Goal: Information Seeking & Learning: Learn about a topic

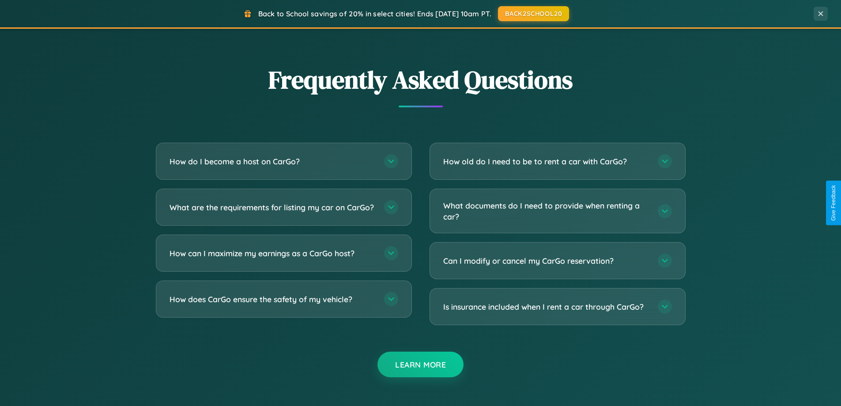
scroll to position [1698, 0]
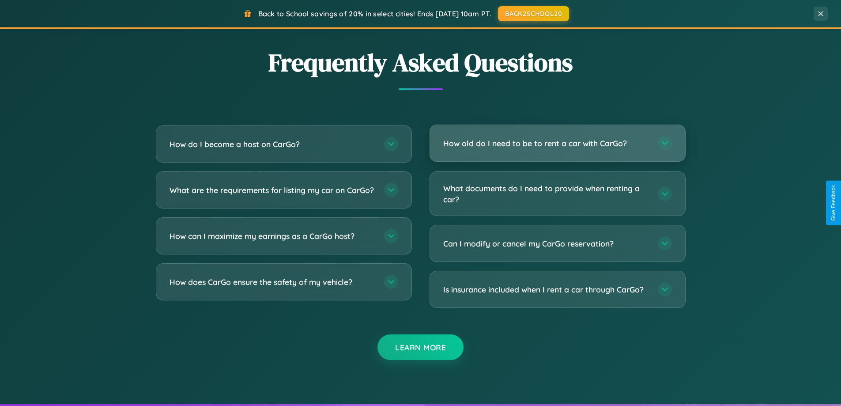
click at [557, 143] on h3 "How old do I need to be to rent a car with CarGo?" at bounding box center [546, 143] width 206 height 11
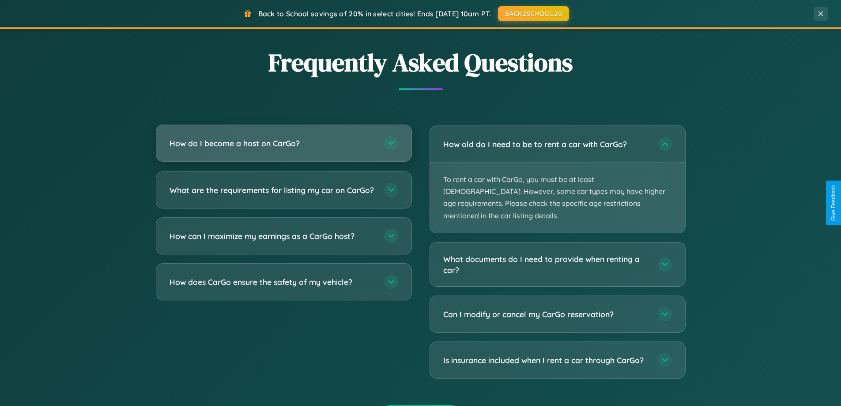
click at [283, 143] on h3 "How do I become a host on CarGo?" at bounding box center [272, 143] width 206 height 11
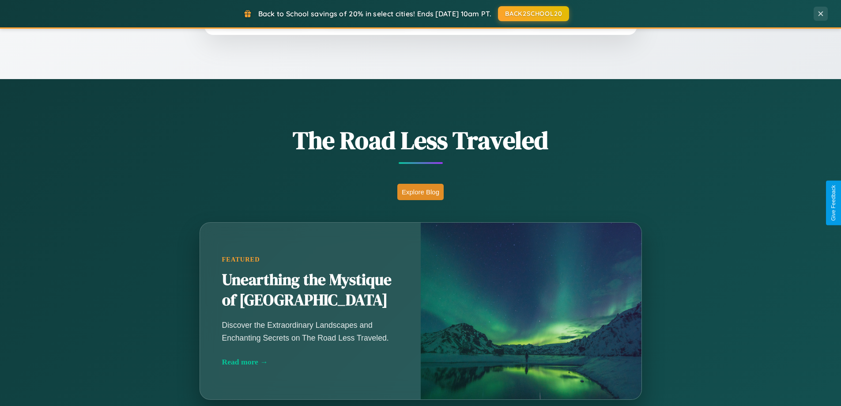
scroll to position [607, 0]
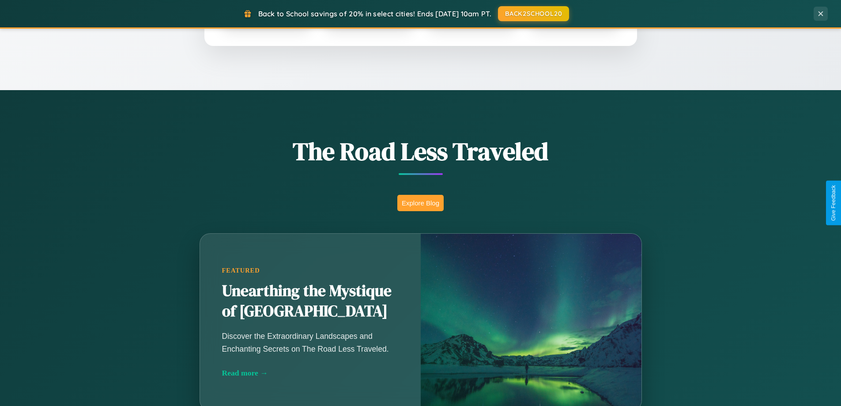
click at [420, 203] on button "Explore Blog" at bounding box center [420, 203] width 46 height 16
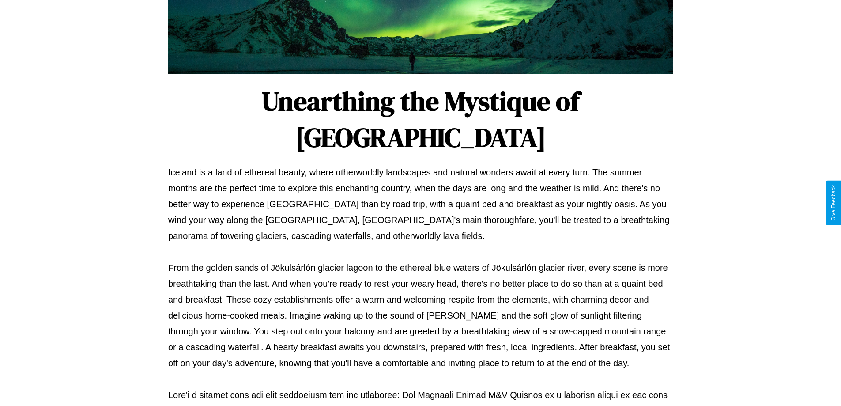
scroll to position [285, 0]
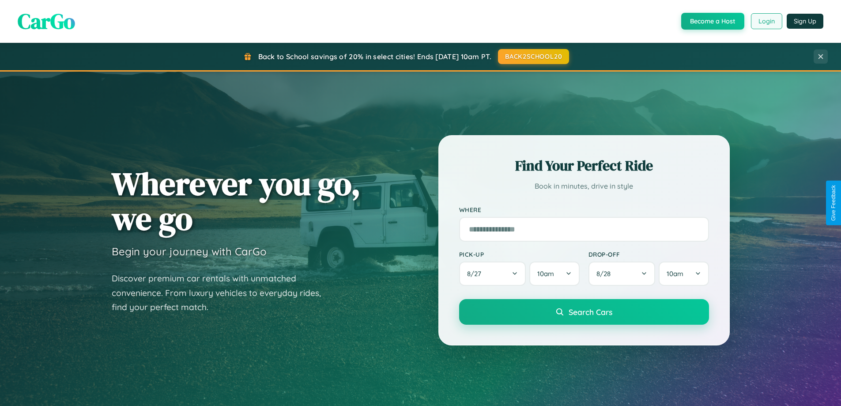
click at [766, 21] on button "Login" at bounding box center [766, 21] width 31 height 16
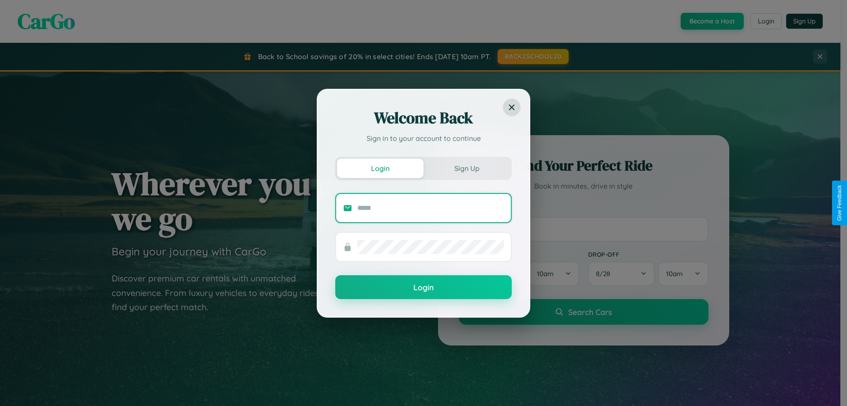
click at [431, 207] on input "text" at bounding box center [430, 208] width 146 height 14
type input "**********"
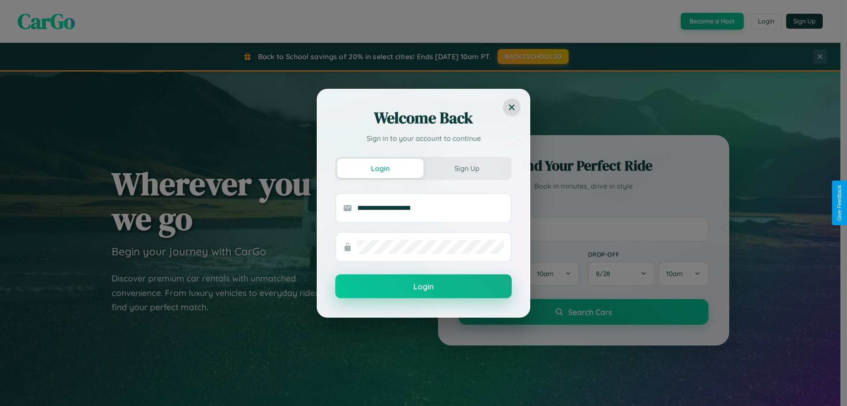
click at [424, 286] on button "Login" at bounding box center [423, 286] width 177 height 24
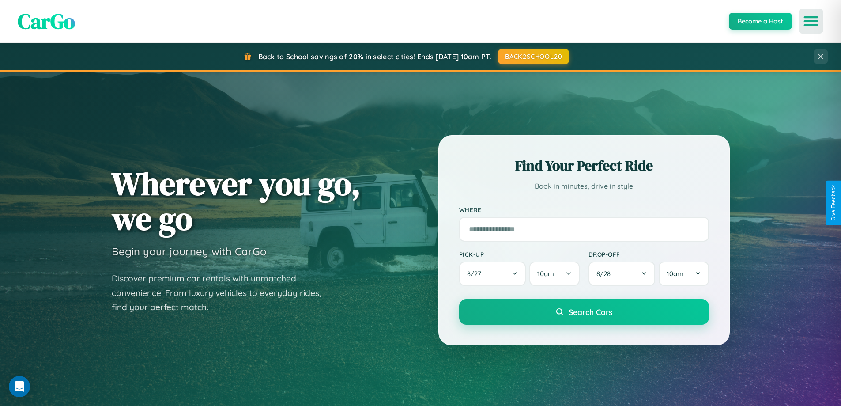
click at [811, 21] on icon "Open menu" at bounding box center [810, 21] width 13 height 8
